Goal: Book appointment/travel/reservation

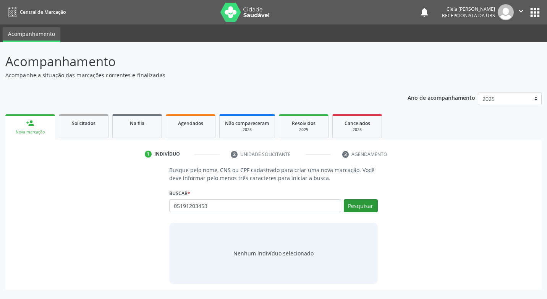
type input "05191203453"
click at [364, 208] on button "Pesquisar" at bounding box center [361, 205] width 34 height 13
type input "05191203453"
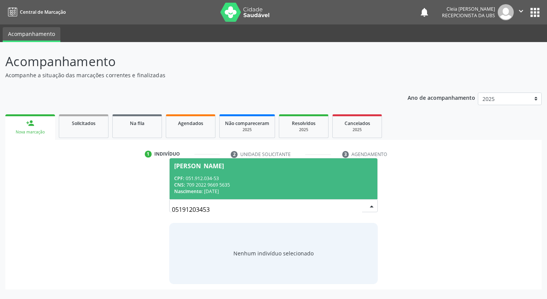
click at [328, 179] on div "CPF: 051.912.034-53" at bounding box center [273, 178] width 198 height 6
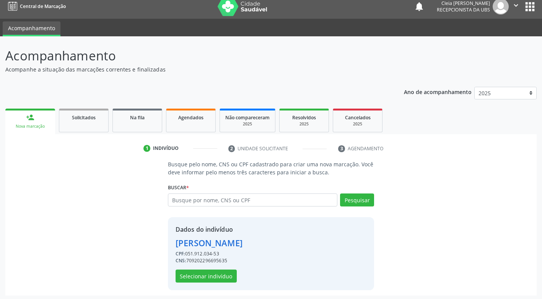
scroll to position [8, 0]
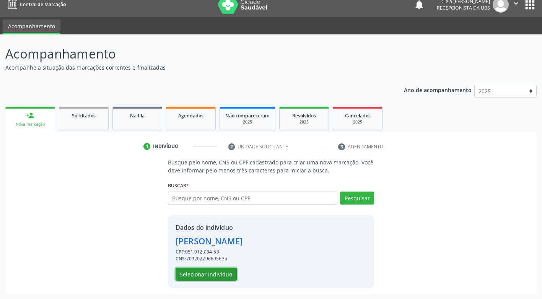
click at [222, 272] on button "Selecionar indivíduo" at bounding box center [205, 274] width 61 height 13
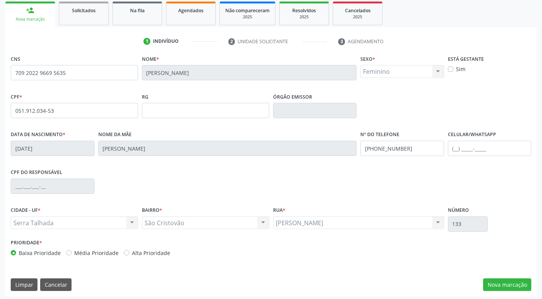
scroll to position [115, 0]
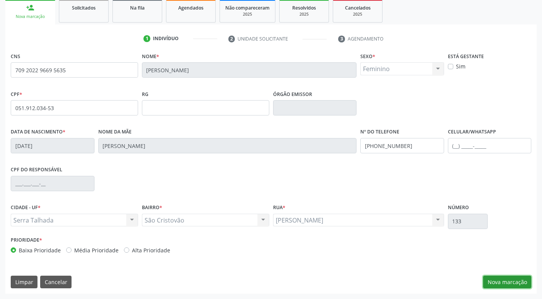
click at [507, 281] on button "Nova marcação" at bounding box center [507, 282] width 48 height 13
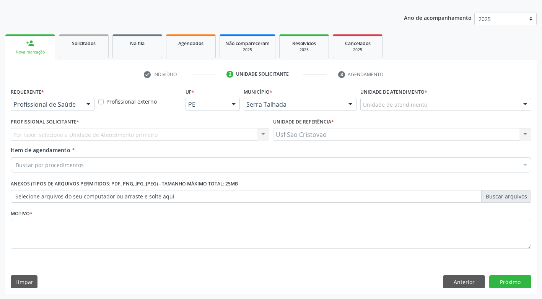
scroll to position [80, 0]
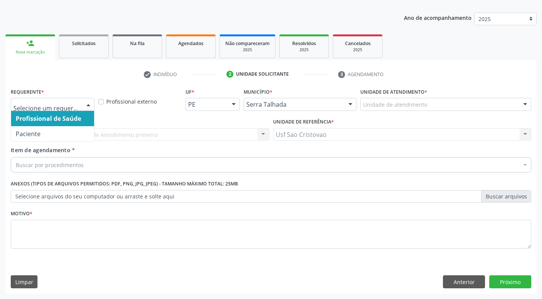
click at [90, 103] on div at bounding box center [88, 104] width 11 height 13
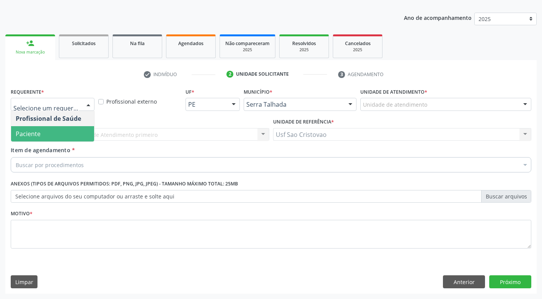
click at [78, 128] on span "Paciente" at bounding box center [52, 133] width 83 height 15
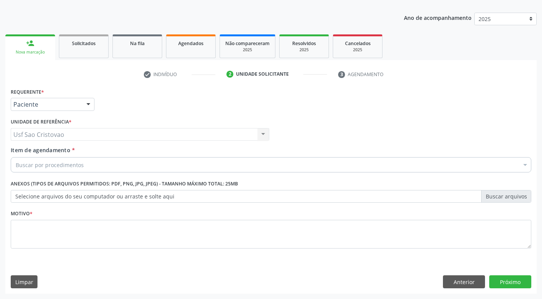
click at [90, 161] on div "Buscar por procedimentos" at bounding box center [271, 164] width 520 height 15
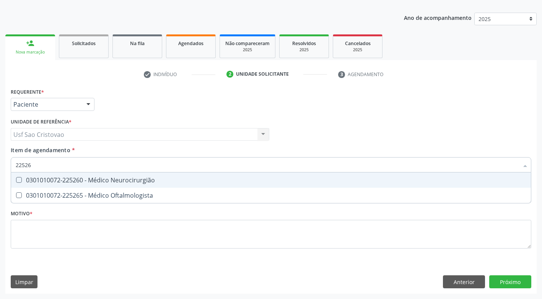
type input "225265"
click at [20, 181] on Oftalmologista at bounding box center [19, 180] width 6 height 6
click at [16, 181] on Oftalmologista "checkbox" at bounding box center [13, 179] width 5 height 5
checkbox Oftalmologista "true"
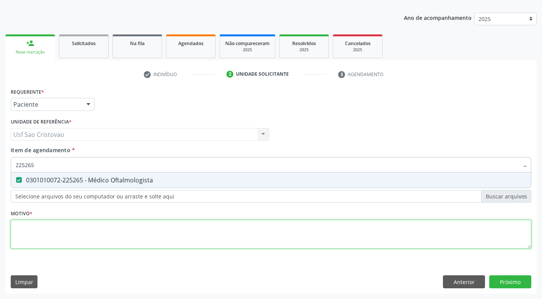
click at [52, 231] on div "Requerente * Paciente Profissional de Saúde Paciente Nenhum resultado encontrad…" at bounding box center [271, 172] width 520 height 173
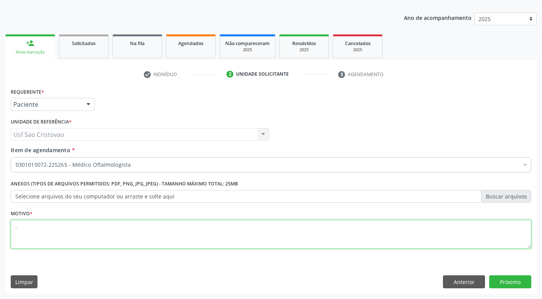
type textarea "."
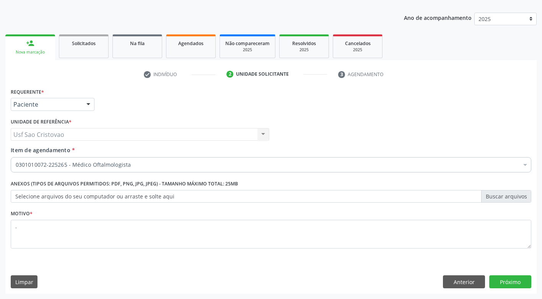
click at [133, 268] on div "Requerente * Paciente Profissional de Saúde Paciente Nenhum resultado encontrad…" at bounding box center [270, 190] width 531 height 208
click at [502, 277] on button "Próximo" at bounding box center [510, 281] width 42 height 13
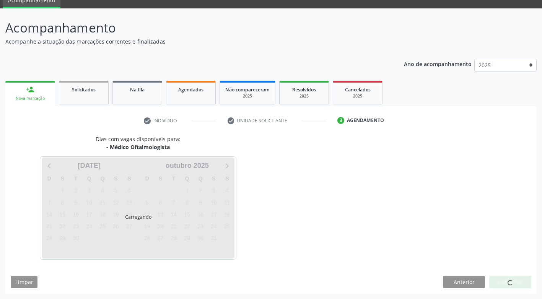
scroll to position [34, 0]
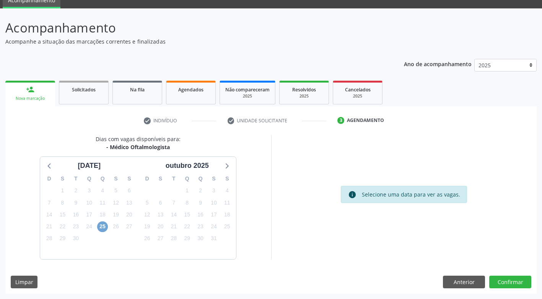
click at [100, 227] on span "25" at bounding box center [102, 226] width 11 height 11
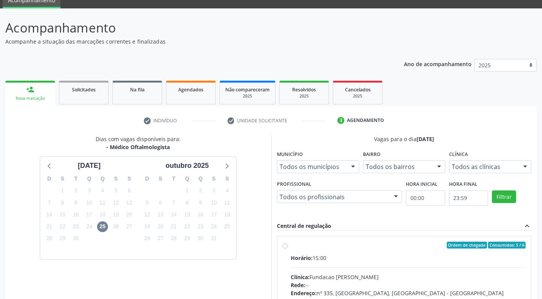
click at [290, 248] on label "Ordem de chegada Consumidos: 5 / 6 Horário: 15:00 Clínica: Fundacao [PERSON_NAM…" at bounding box center [407, 300] width 235 height 117
click at [285, 248] on input "Ordem de chegada Consumidos: 5 / 6 Horário: 15:00 Clínica: Fundacao [PERSON_NAM…" at bounding box center [284, 245] width 5 height 7
radio input "true"
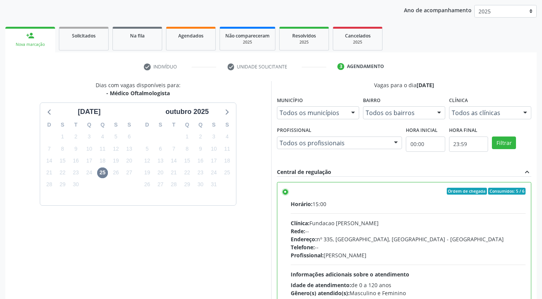
scroll to position [158, 0]
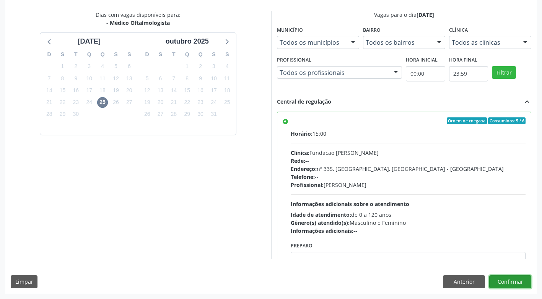
click at [514, 286] on button "Confirmar" at bounding box center [510, 281] width 42 height 13
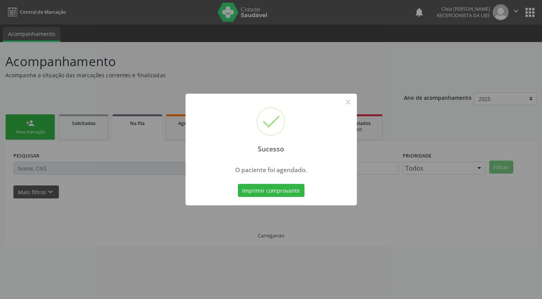
scroll to position [0, 0]
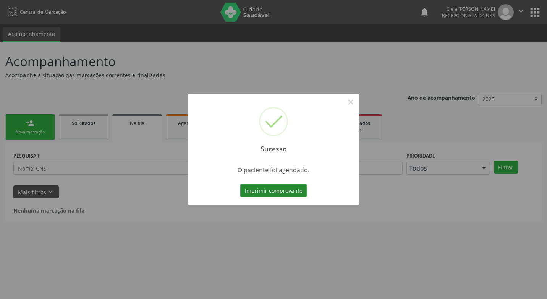
click at [288, 185] on button "Imprimir comprovante" at bounding box center [273, 190] width 66 height 13
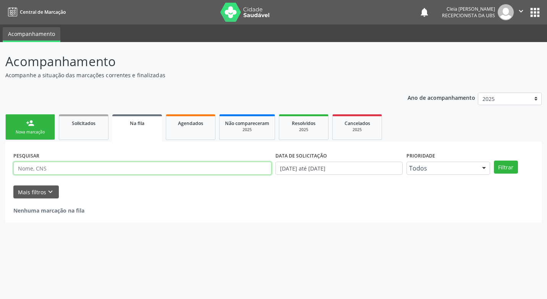
click at [82, 170] on input "text" at bounding box center [142, 168] width 258 height 13
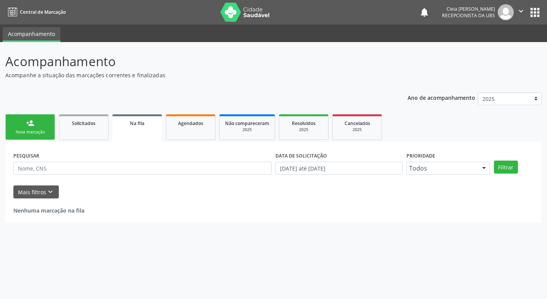
drag, startPoint x: 43, startPoint y: 123, endPoint x: 10, endPoint y: 129, distance: 33.1
click at [43, 123] on link "person_add Nova marcação" at bounding box center [30, 127] width 50 height 26
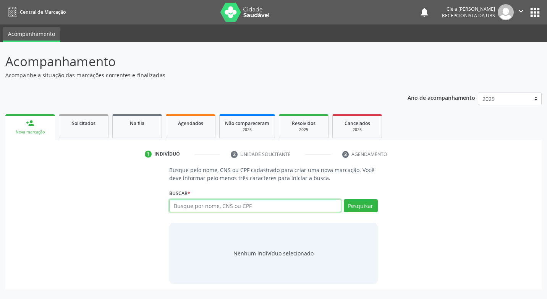
click at [219, 206] on input "text" at bounding box center [255, 205] width 172 height 13
type input "03934277497"
click at [358, 203] on button "Pesquisar" at bounding box center [361, 205] width 34 height 13
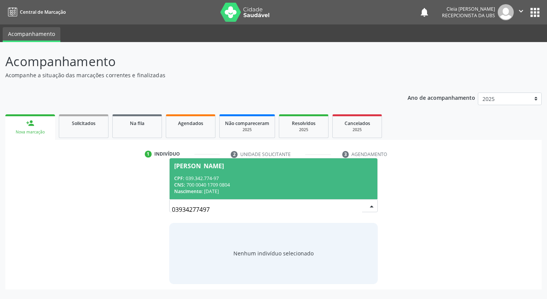
click at [227, 183] on div "CNS: 700 0040 1709 0804" at bounding box center [273, 185] width 198 height 6
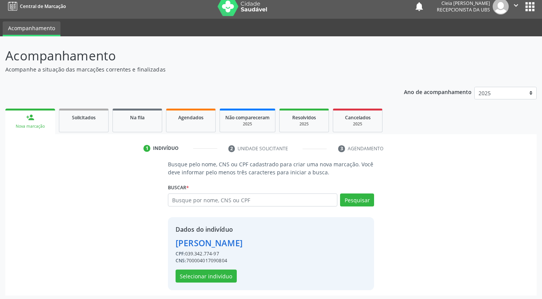
scroll to position [8, 0]
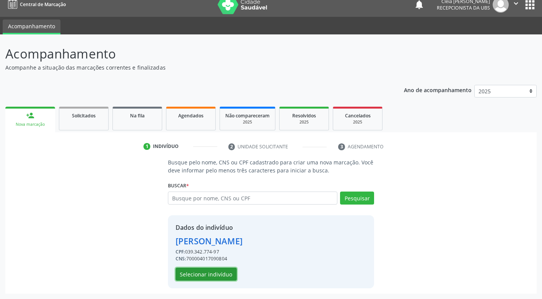
click at [219, 271] on button "Selecionar indivíduo" at bounding box center [205, 274] width 61 height 13
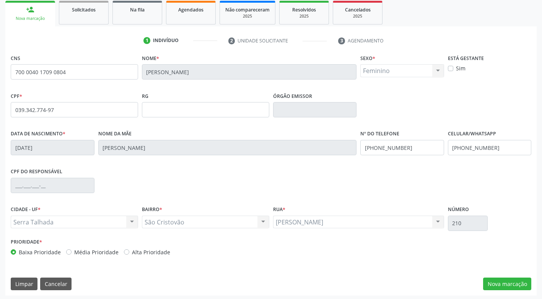
scroll to position [115, 0]
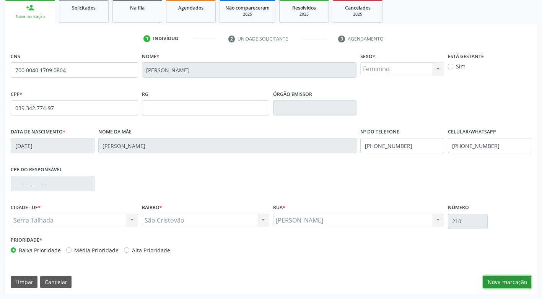
click at [525, 283] on button "Nova marcação" at bounding box center [507, 282] width 48 height 13
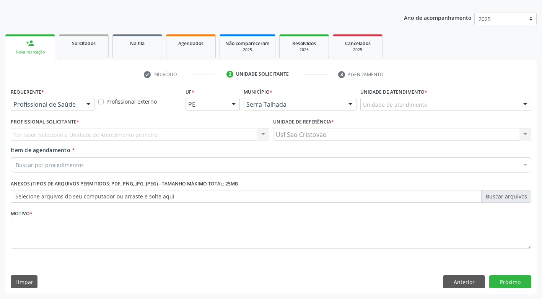
scroll to position [80, 0]
click at [84, 100] on div at bounding box center [88, 104] width 11 height 13
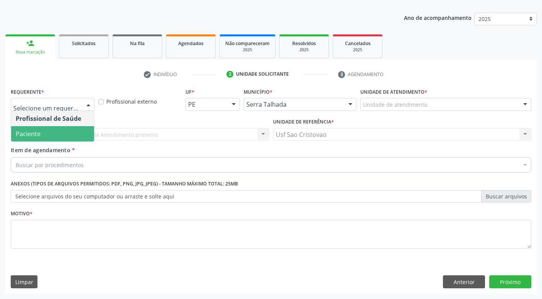
click at [81, 136] on span "Paciente" at bounding box center [52, 133] width 83 height 15
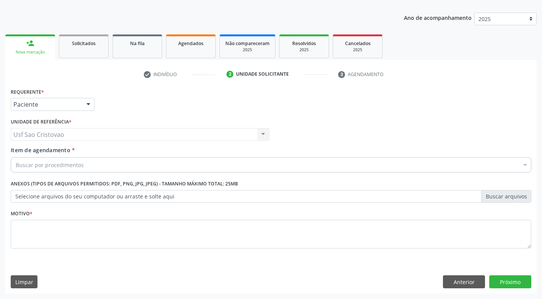
click at [84, 164] on div "Buscar por procedimentos" at bounding box center [271, 164] width 520 height 15
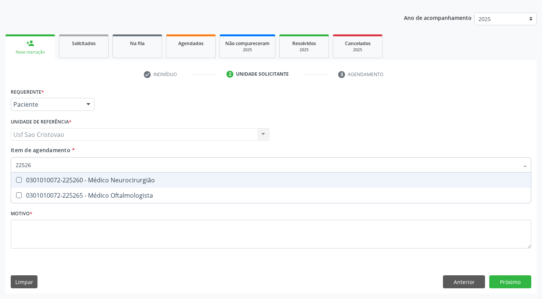
type input "225265"
click at [99, 178] on div "0301010072-225265 - Médico Oftalmologista" at bounding box center [271, 180] width 510 height 6
checkbox Oftalmologista "true"
click at [103, 219] on div "Requerente * Paciente Profissional de Saúde Paciente Nenhum resultado encontrad…" at bounding box center [271, 172] width 520 height 173
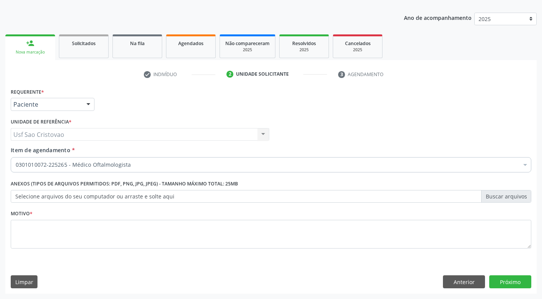
click at [102, 230] on div "Requerente * Paciente Profissional de Saúde Paciente Nenhum resultado encontrad…" at bounding box center [271, 172] width 520 height 173
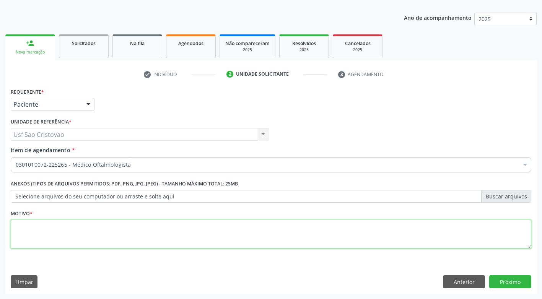
click at [104, 230] on textarea at bounding box center [271, 234] width 520 height 29
type textarea "."
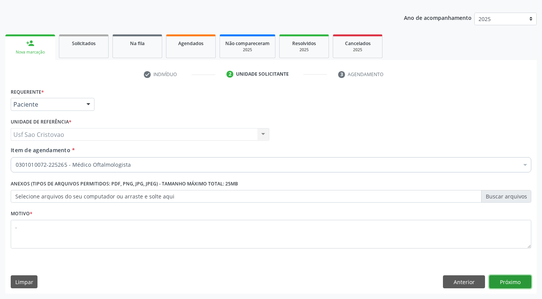
click at [514, 276] on button "Próximo" at bounding box center [510, 281] width 42 height 13
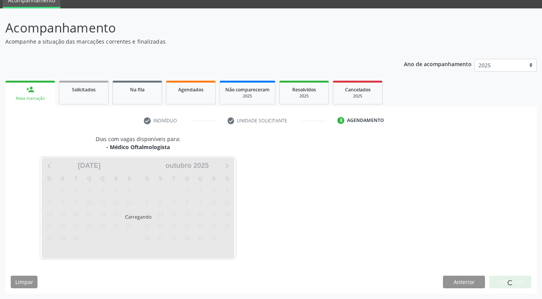
scroll to position [56, 0]
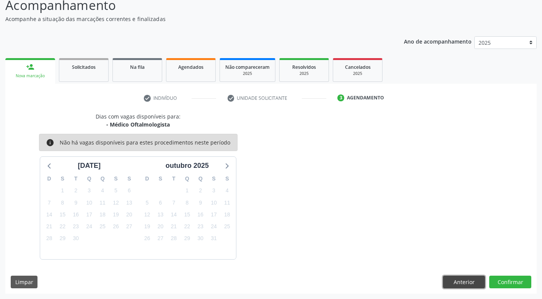
click at [464, 279] on button "Anterior" at bounding box center [464, 282] width 42 height 13
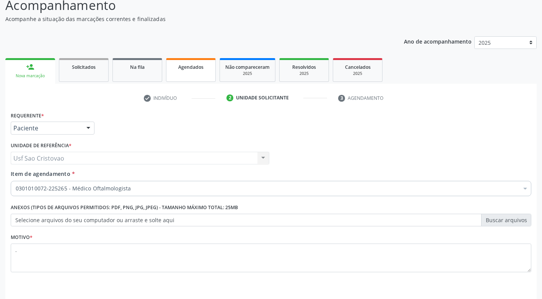
click at [196, 73] on link "Agendados" at bounding box center [191, 70] width 50 height 24
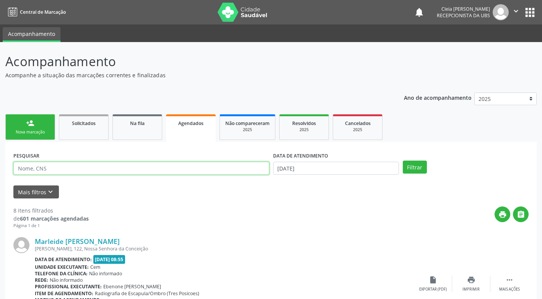
click at [180, 162] on input "text" at bounding box center [141, 168] width 256 height 13
type input "166018869800007"
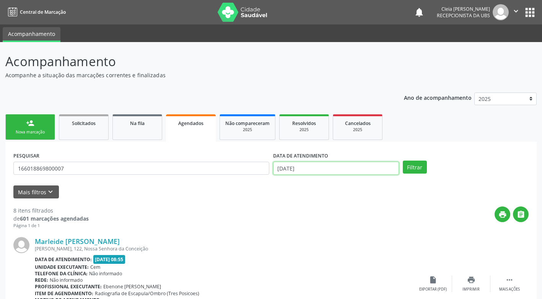
click at [328, 166] on input "[DATE]" at bounding box center [336, 168] width 126 height 13
click at [409, 172] on button "Filtrar" at bounding box center [414, 167] width 24 height 13
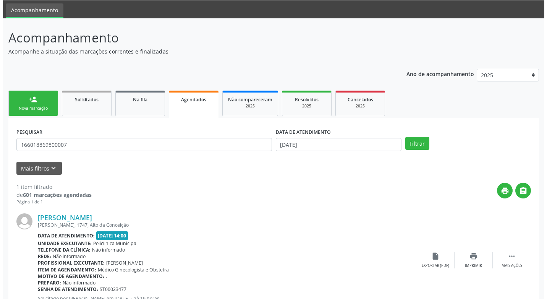
scroll to position [53, 0]
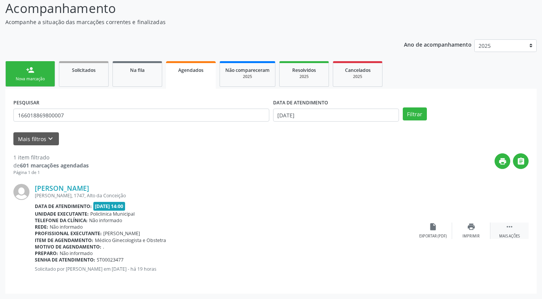
click at [511, 227] on icon "" at bounding box center [509, 226] width 8 height 8
click at [506, 229] on icon "" at bounding box center [509, 226] width 8 height 8
click at [433, 227] on icon "cancel" at bounding box center [432, 226] width 8 height 8
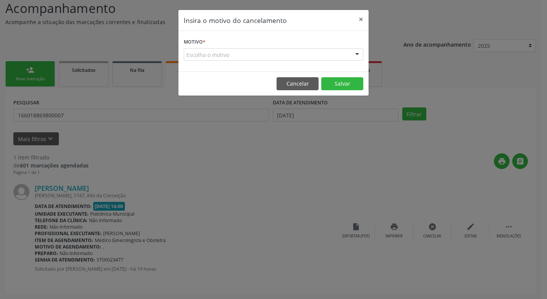
click at [341, 55] on div "Escolha o motivo" at bounding box center [274, 54] width 180 height 13
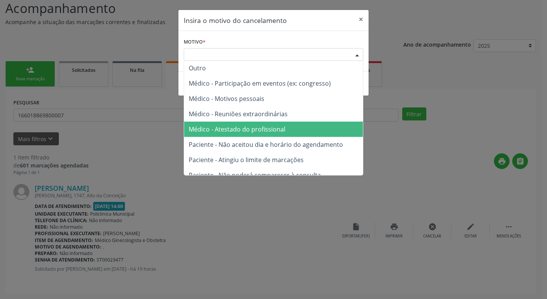
scroll to position [0, 0]
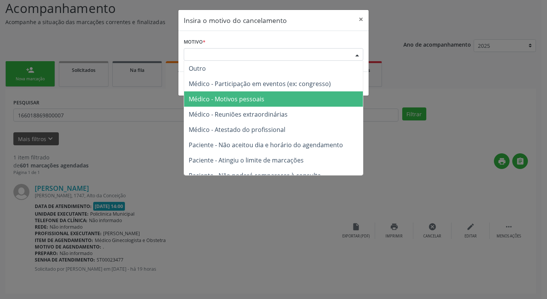
click at [279, 94] on span "Médico - Motivos pessoais" at bounding box center [273, 98] width 179 height 15
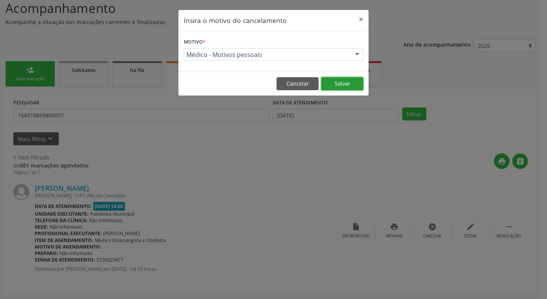
click at [337, 88] on button "Salvar" at bounding box center [342, 83] width 42 height 13
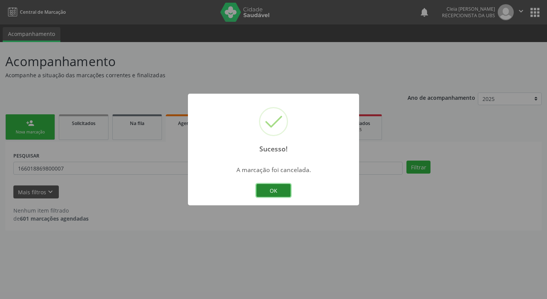
click at [277, 196] on button "OK" at bounding box center [273, 190] width 34 height 13
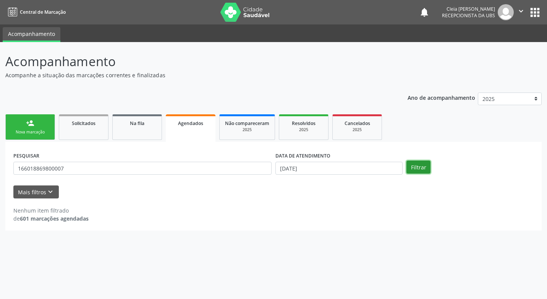
click at [420, 169] on button "Filtrar" at bounding box center [419, 167] width 24 height 13
click at [39, 125] on link "person_add Nova marcação" at bounding box center [30, 127] width 50 height 26
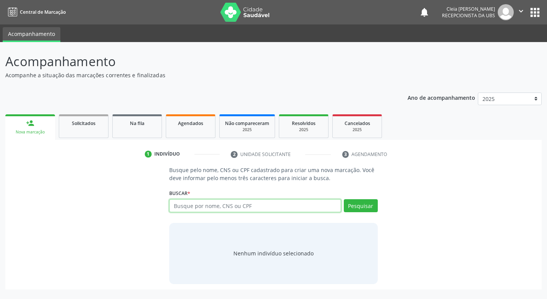
click at [201, 207] on input "text" at bounding box center [255, 205] width 172 height 13
type input "161240763230002"
click at [366, 206] on button "Pesquisar" at bounding box center [361, 205] width 34 height 13
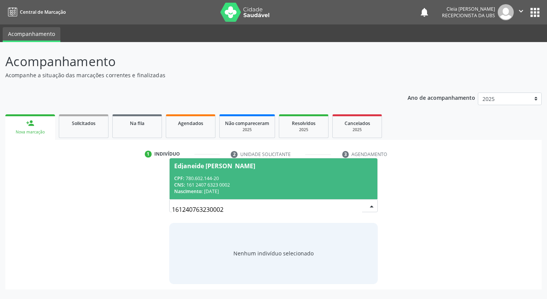
click at [246, 182] on div "CNS: 161 2407 6323 0002" at bounding box center [273, 185] width 198 height 6
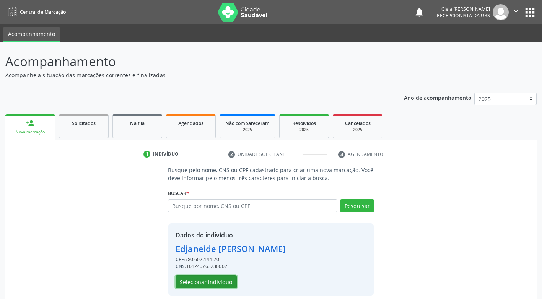
click at [225, 282] on button "Selecionar indivíduo" at bounding box center [205, 281] width 61 height 13
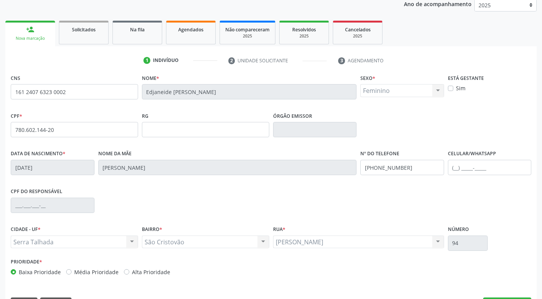
scroll to position [115, 0]
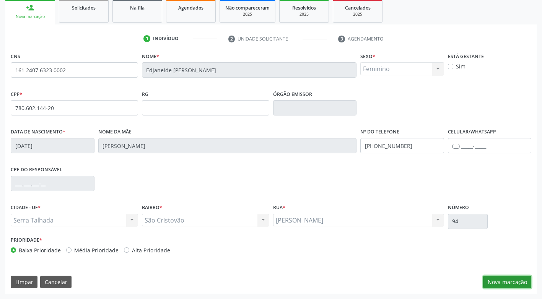
click at [492, 280] on button "Nova marcação" at bounding box center [507, 282] width 48 height 13
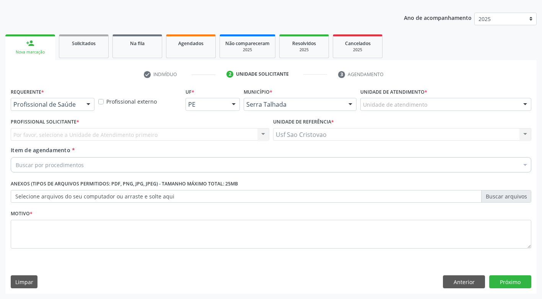
click at [125, 166] on div "Buscar por procedimentos" at bounding box center [271, 164] width 520 height 15
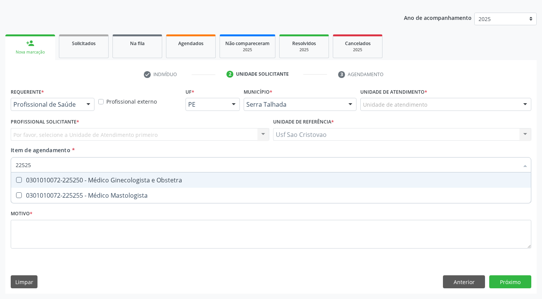
type input "225250"
click at [19, 179] on Obstetra at bounding box center [19, 180] width 6 height 6
click at [16, 179] on Obstetra "checkbox" at bounding box center [13, 179] width 5 height 5
checkbox Obstetra "true"
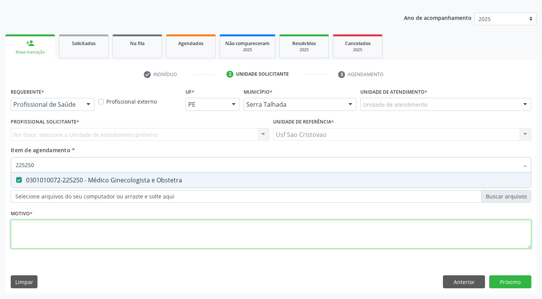
click at [118, 233] on div "Requerente * Profissional de Saúde Profissional de Saúde Paciente Nenhum result…" at bounding box center [271, 172] width 520 height 173
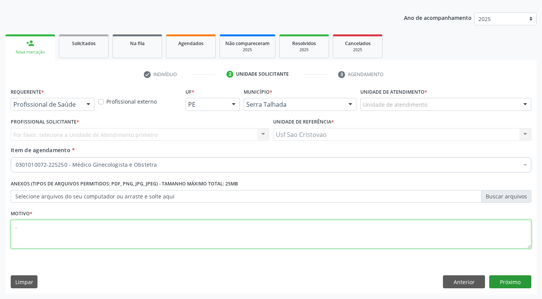
type textarea "."
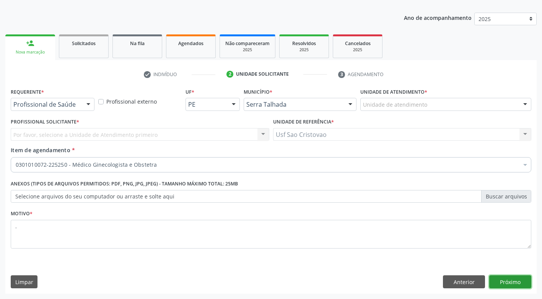
click at [520, 278] on button "Próximo" at bounding box center [510, 281] width 42 height 13
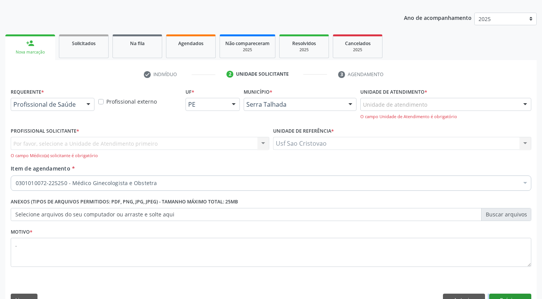
click at [520, 278] on div "Requerente * Profissional de Saúde Profissional de Saúde Paciente Nenhum result…" at bounding box center [270, 198] width 531 height 225
click at [90, 105] on div at bounding box center [88, 104] width 11 height 13
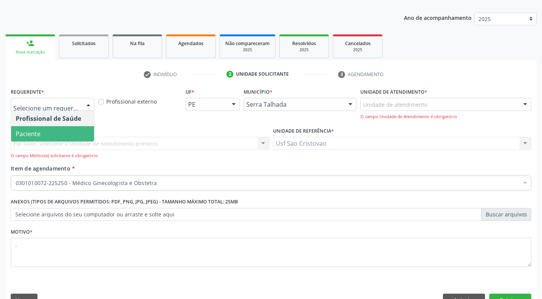
click at [80, 132] on span "Paciente" at bounding box center [52, 133] width 83 height 15
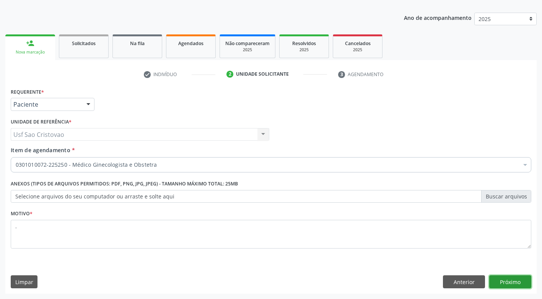
click at [511, 281] on button "Próximo" at bounding box center [510, 281] width 42 height 13
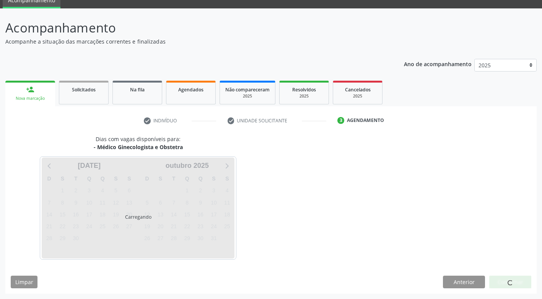
scroll to position [34, 0]
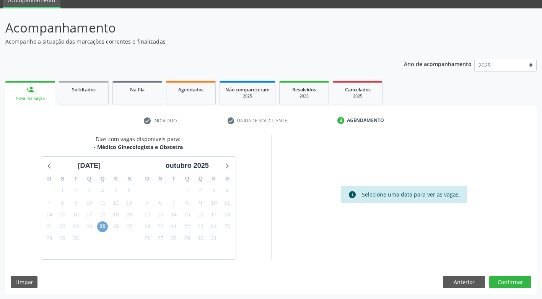
click at [99, 225] on span "25" at bounding box center [102, 226] width 11 height 11
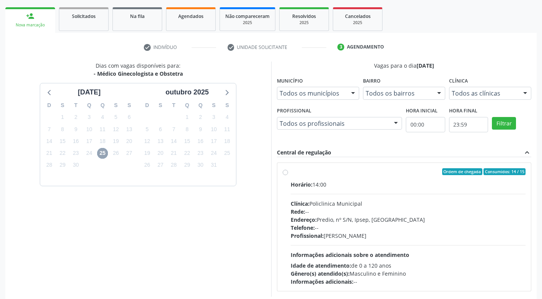
scroll to position [110, 0]
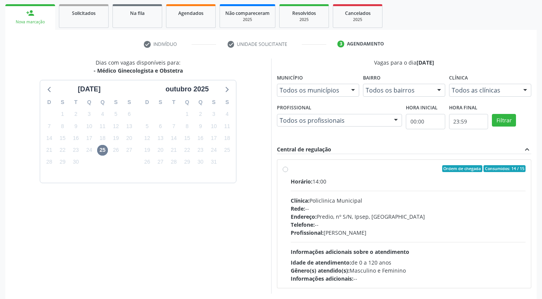
click at [290, 169] on label "Ordem de chegada Consumidos: 14 / 15 Horário: 14:00 Clínica: Policlinica Munici…" at bounding box center [407, 223] width 235 height 117
click at [287, 169] on input "Ordem de chegada Consumidos: 14 / 15 Horário: 14:00 Clínica: Policlinica Munici…" at bounding box center [284, 168] width 5 height 7
radio input "true"
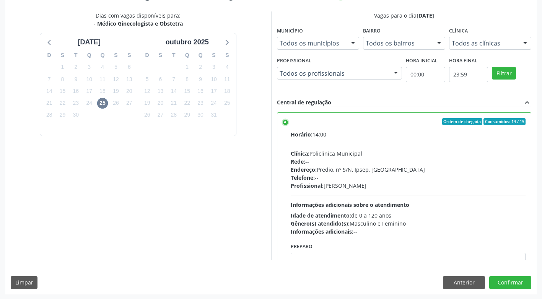
scroll to position [158, 0]
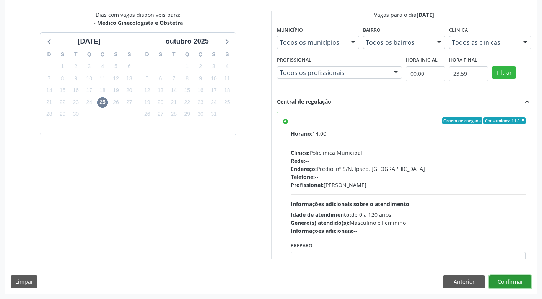
click at [501, 279] on button "Confirmar" at bounding box center [510, 281] width 42 height 13
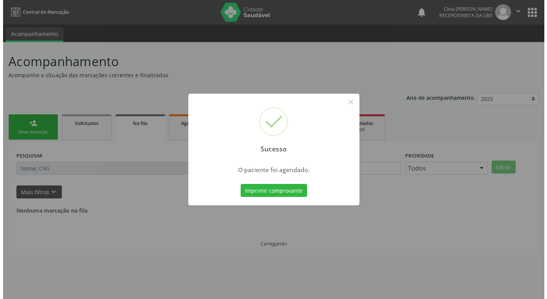
scroll to position [0, 0]
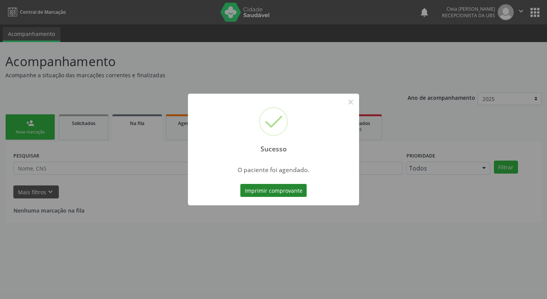
click at [259, 191] on button "Imprimir comprovante" at bounding box center [273, 190] width 66 height 13
